Goal: Check status

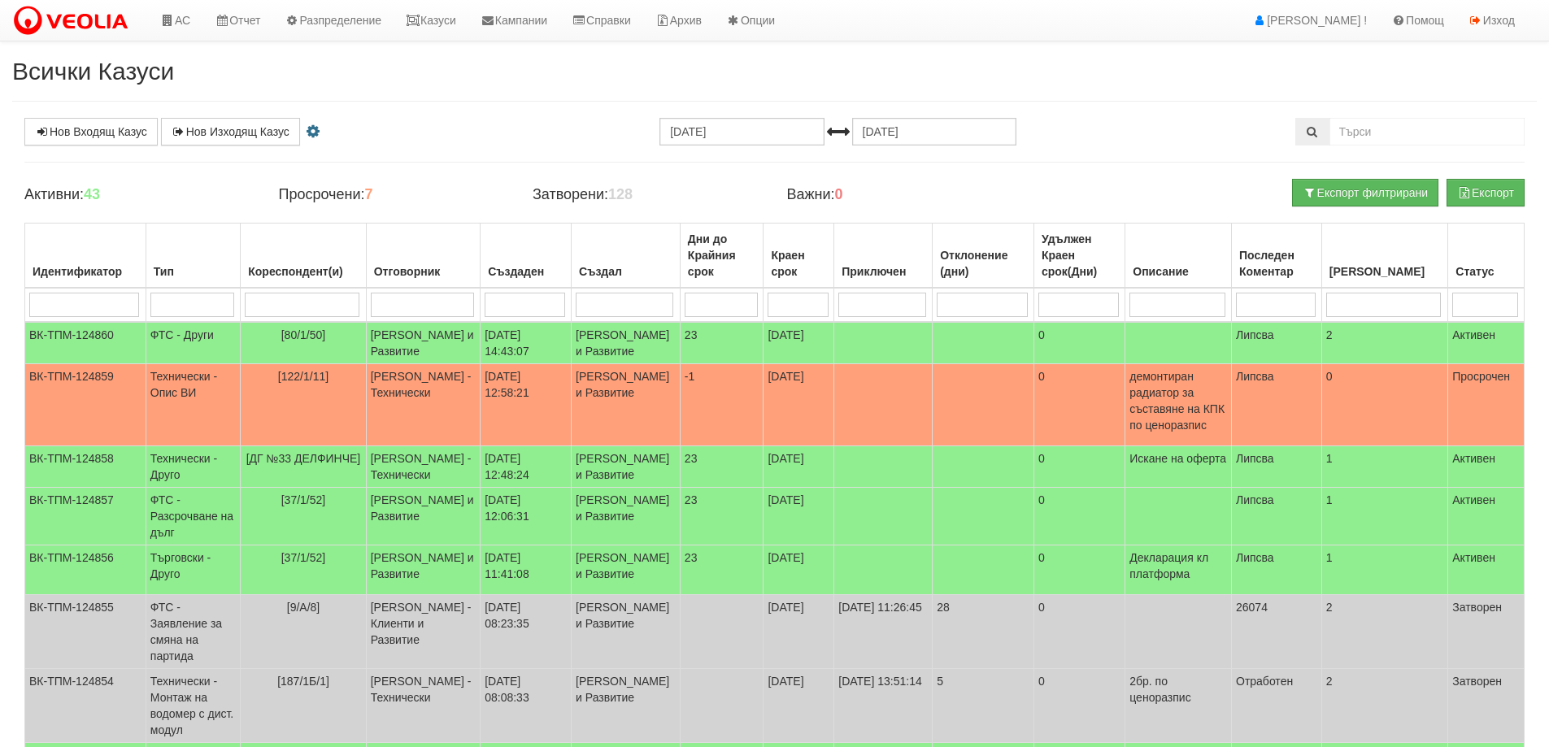
select select "4"
click at [420, 25] on icon at bounding box center [413, 20] width 15 height 11
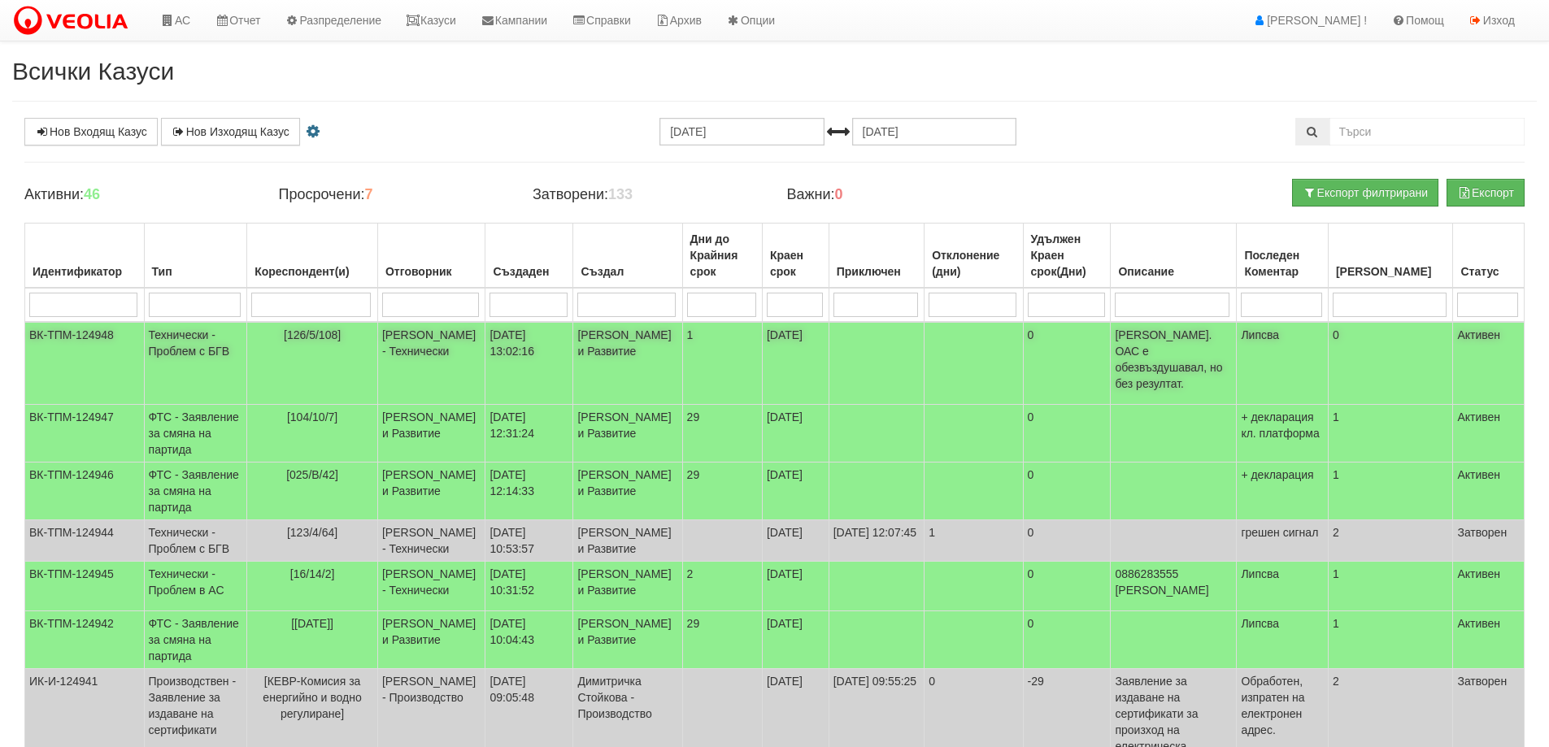
click at [314, 337] on span "[126/5/108]" at bounding box center [312, 334] width 57 height 13
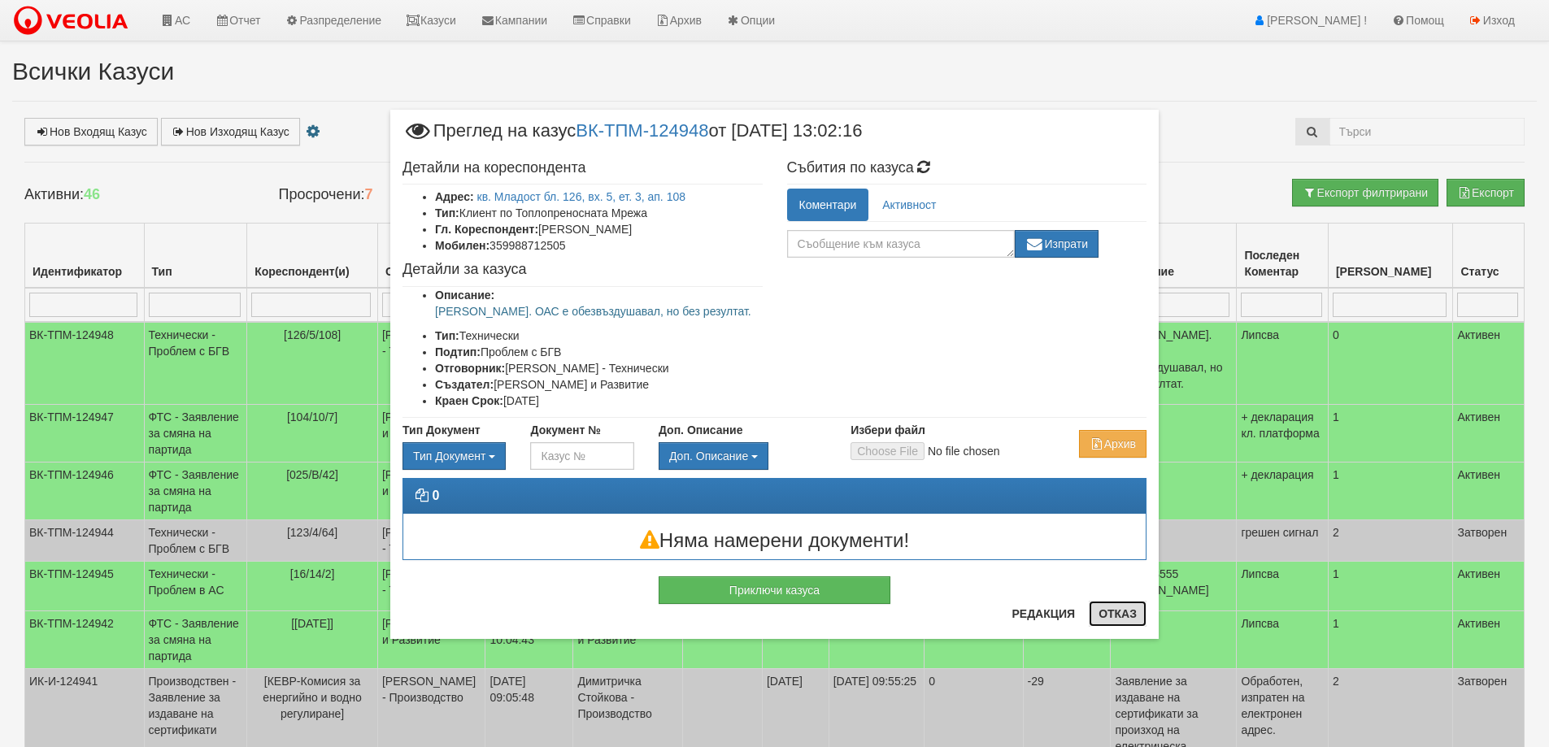
click at [1127, 611] on button "Отказ" at bounding box center [1118, 614] width 58 height 26
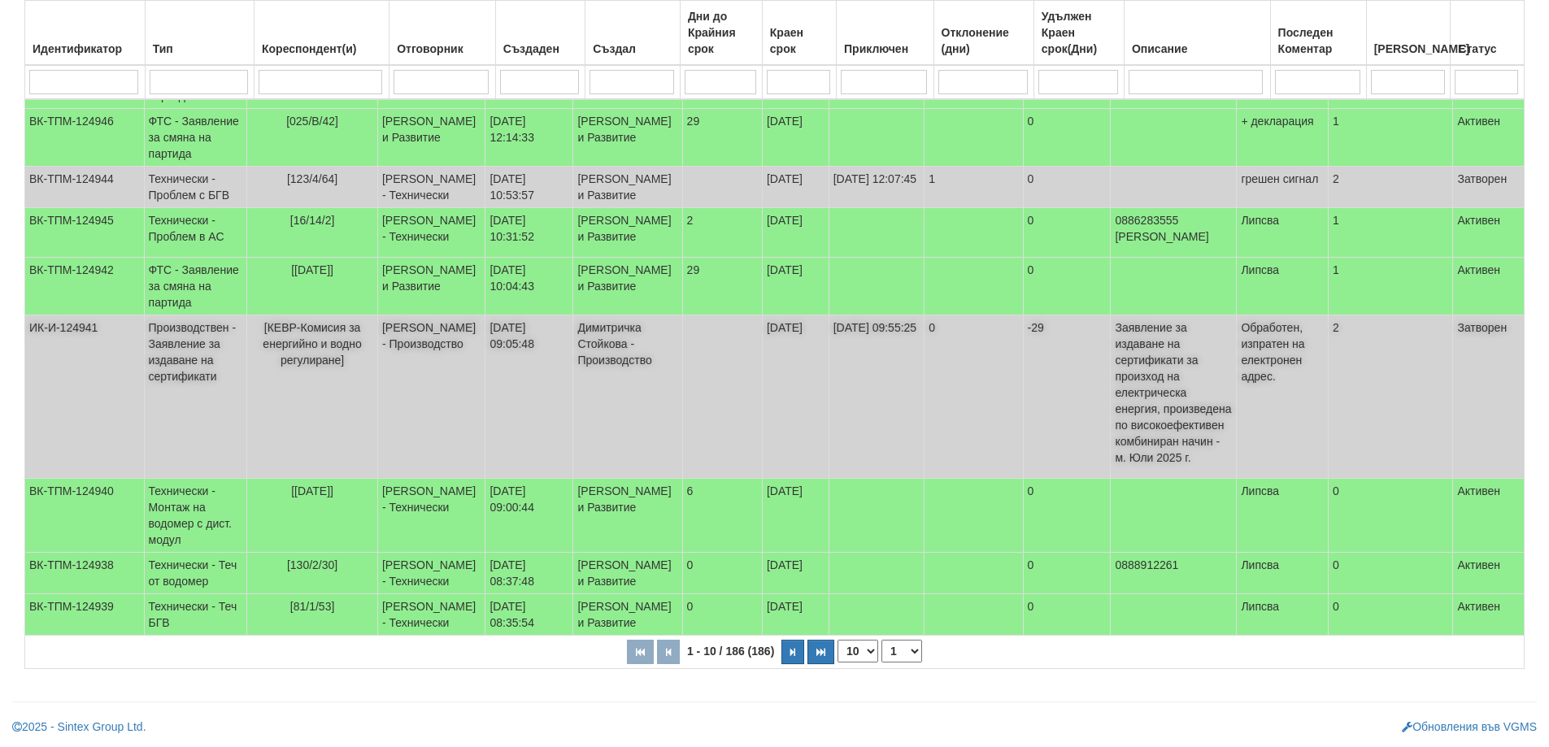
scroll to position [488, 0]
